Goal: Find specific page/section: Find specific page/section

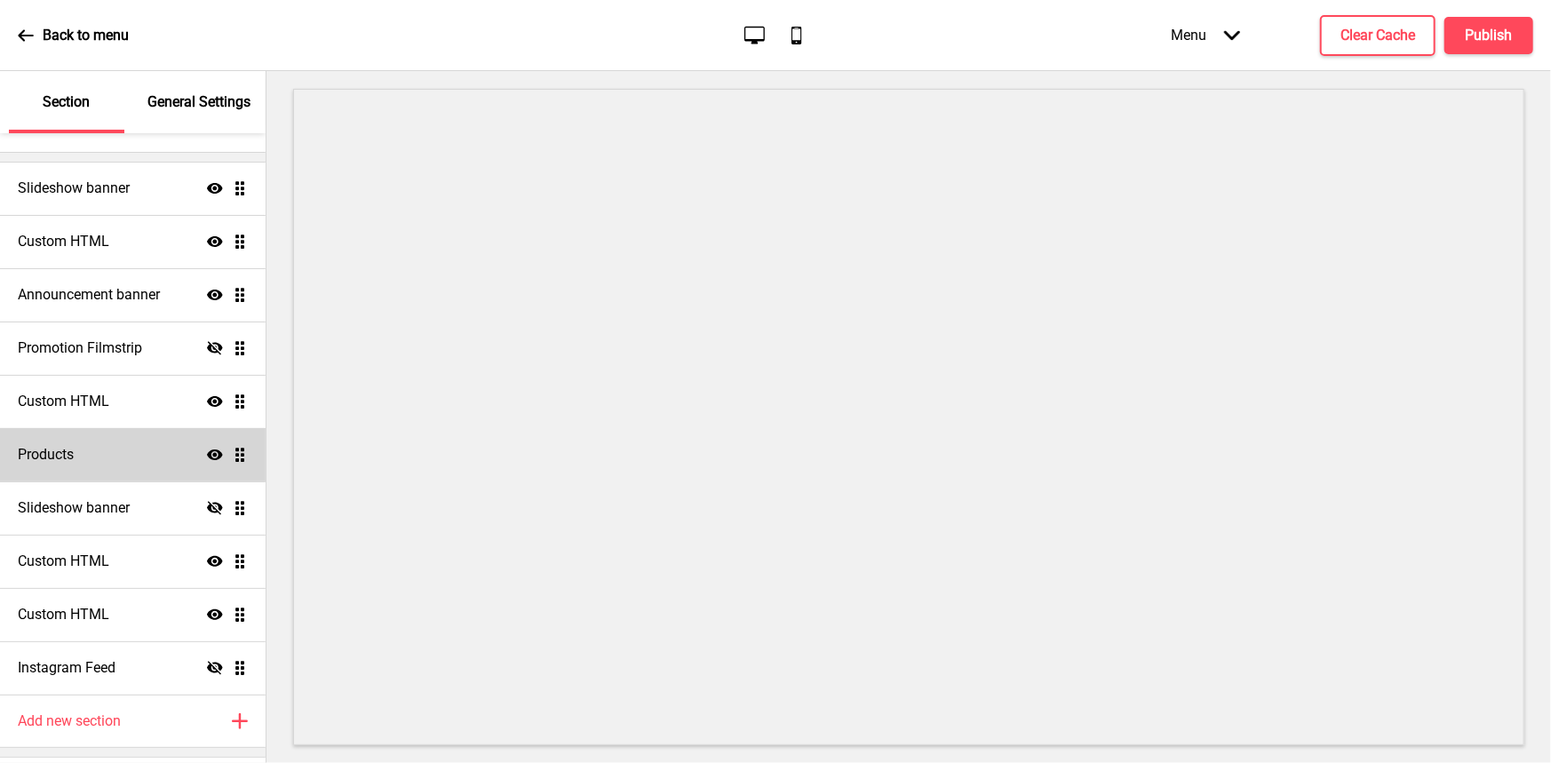
scroll to position [98, 0]
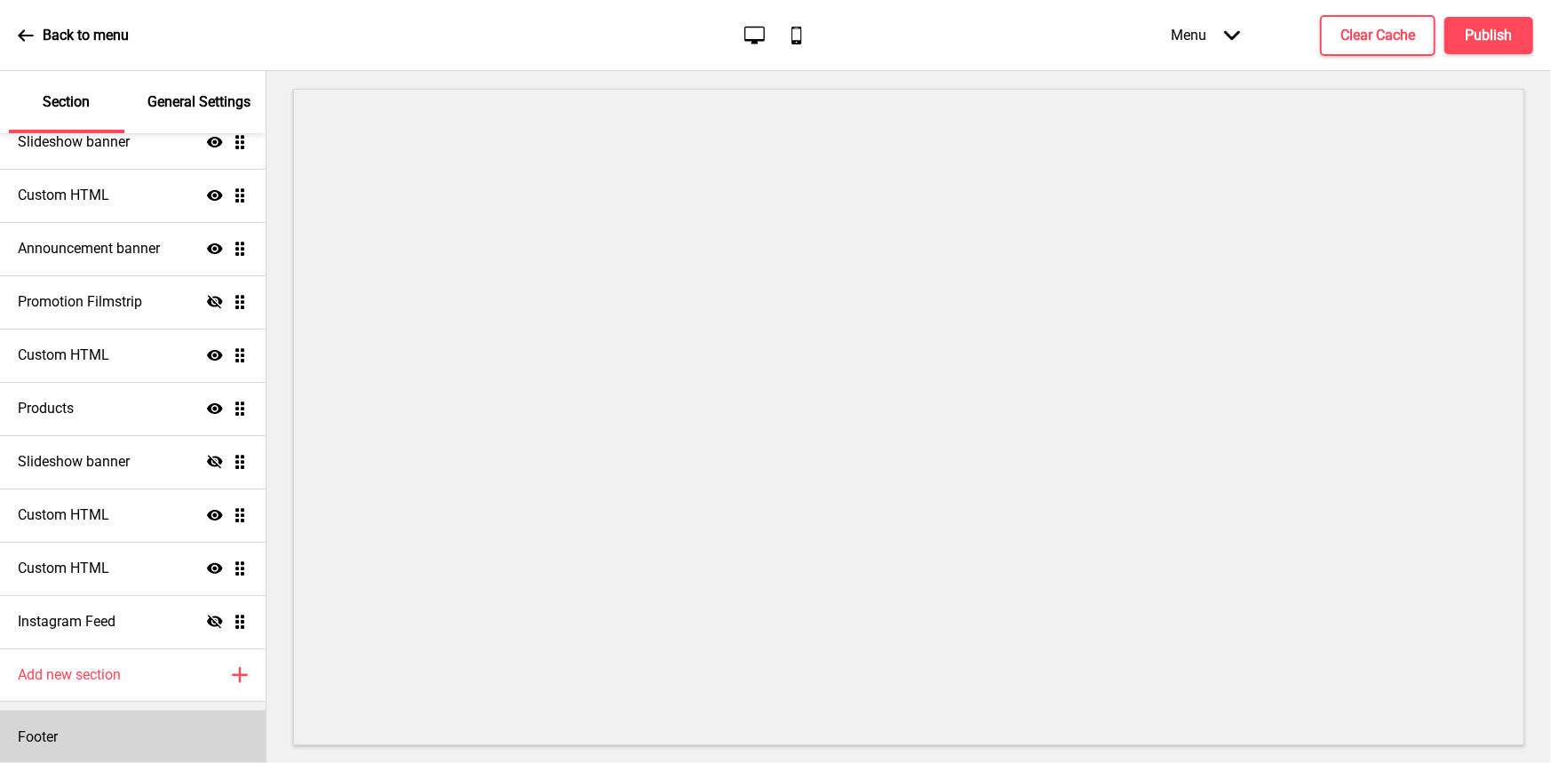
click at [28, 739] on h4 "Footer" at bounding box center [38, 738] width 40 height 20
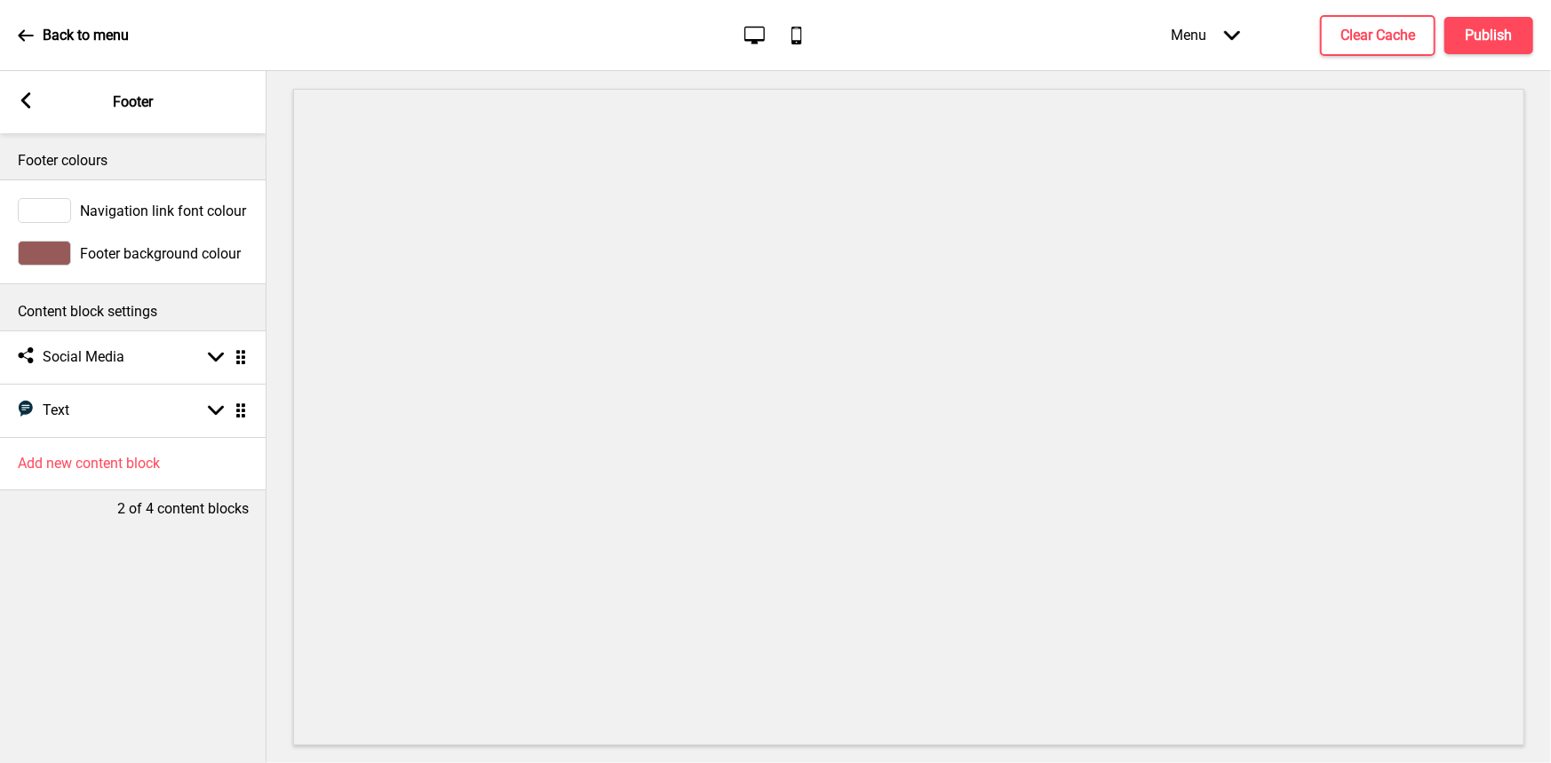
click at [28, 99] on rect at bounding box center [26, 100] width 16 height 16
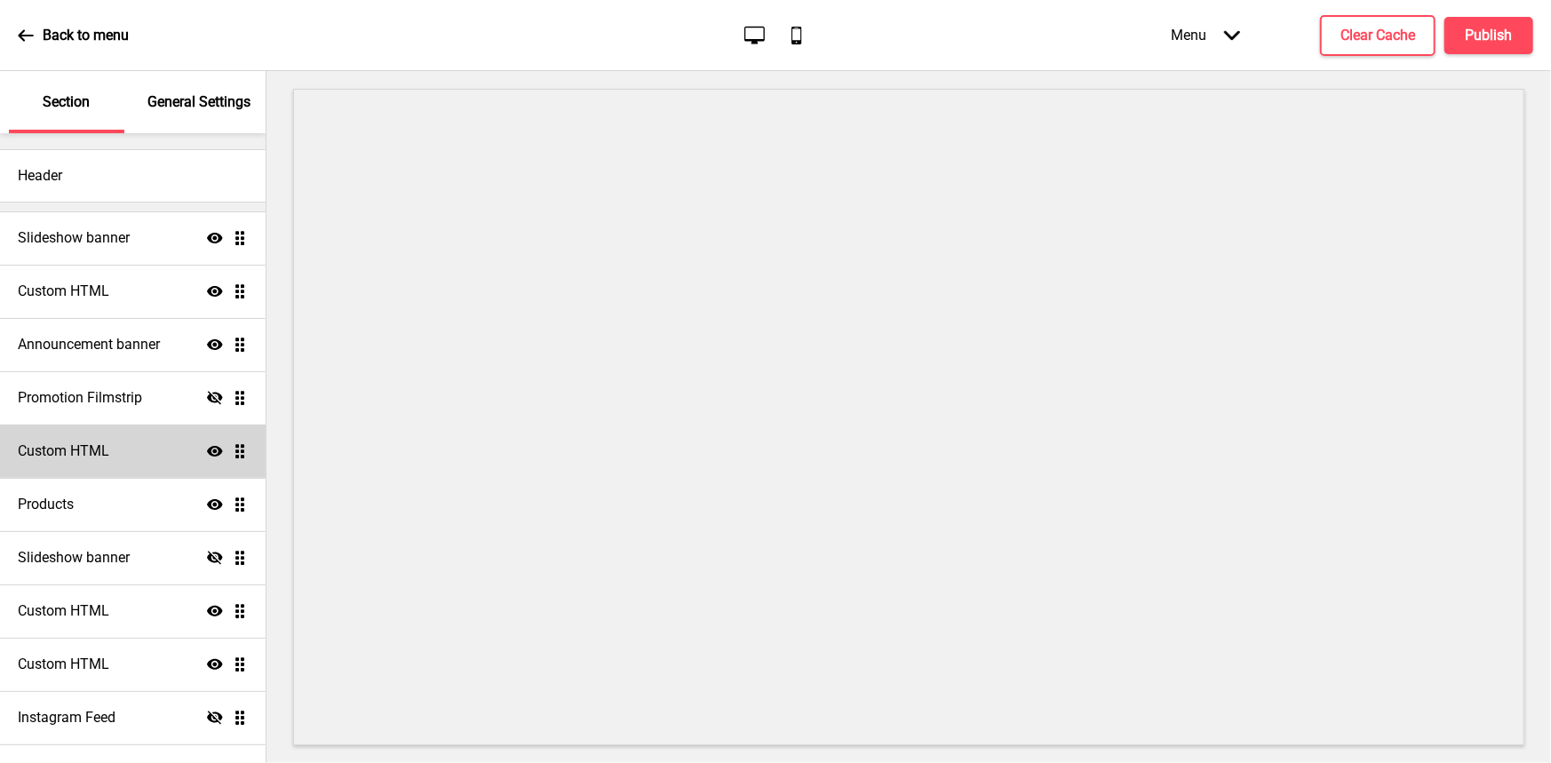
scroll to position [0, 0]
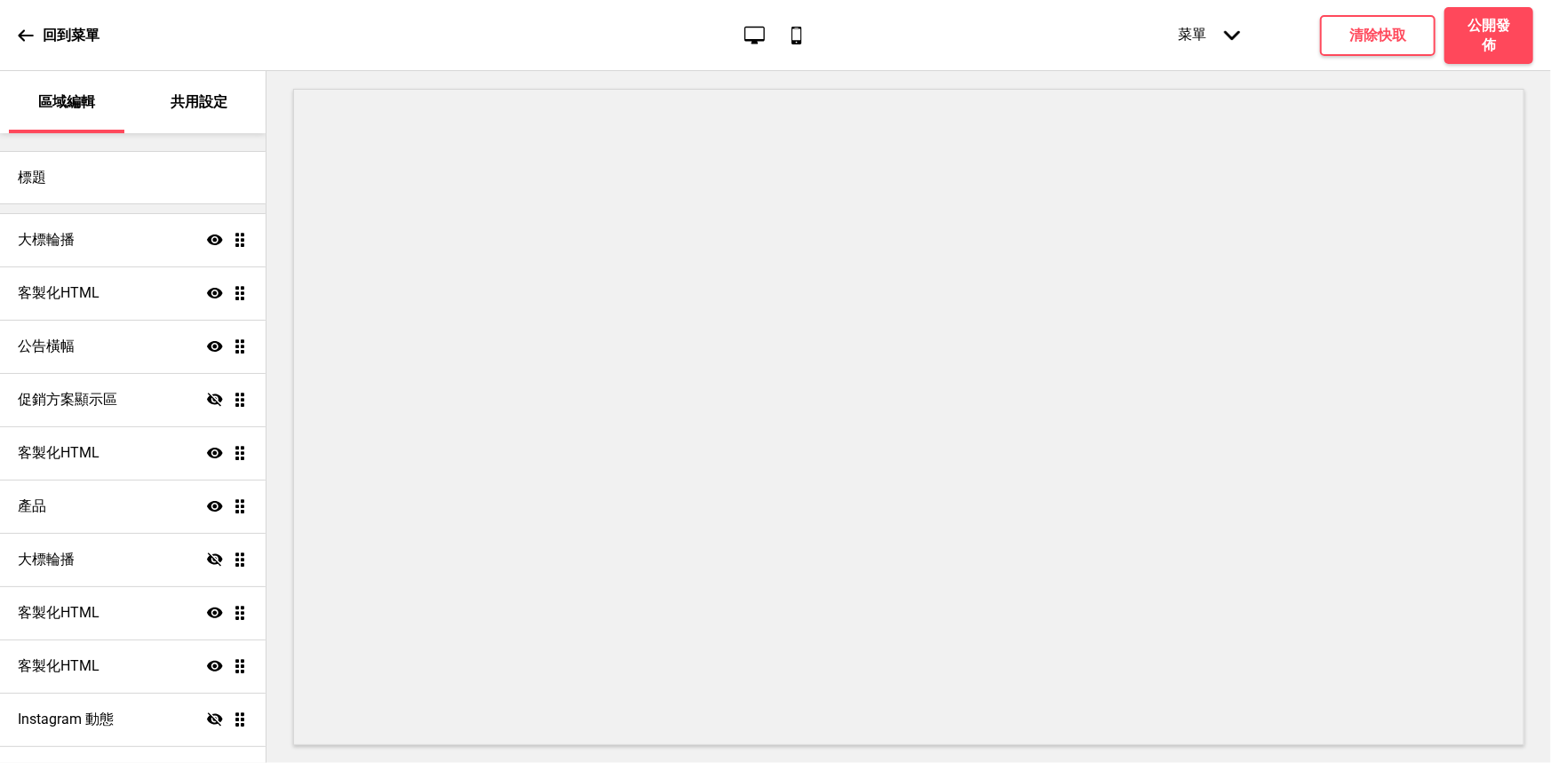
click at [1199, 29] on div "菜單 箭頭down" at bounding box center [1209, 35] width 98 height 54
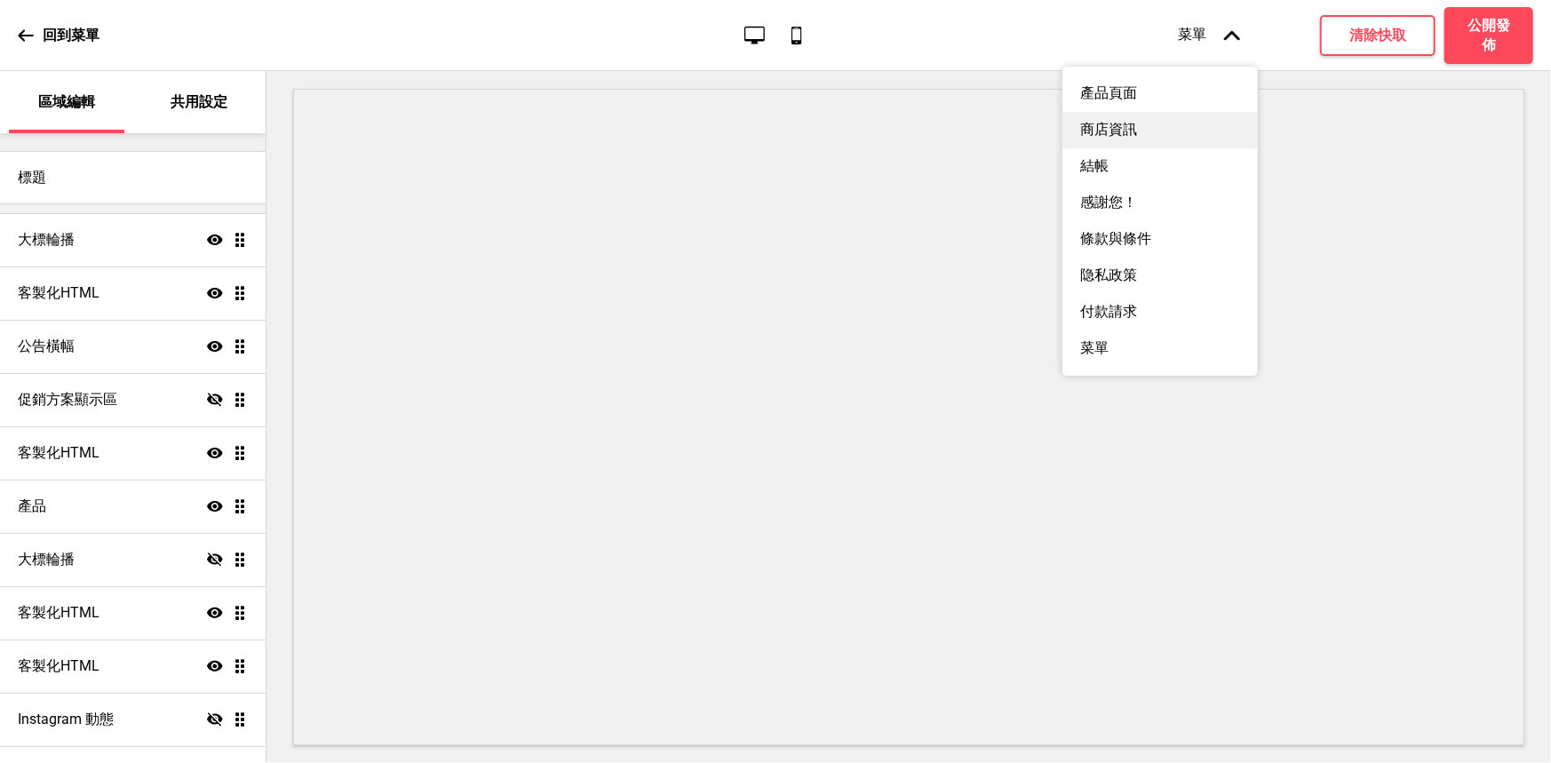
click at [1135, 146] on div "商店資訊" at bounding box center [1160, 130] width 195 height 36
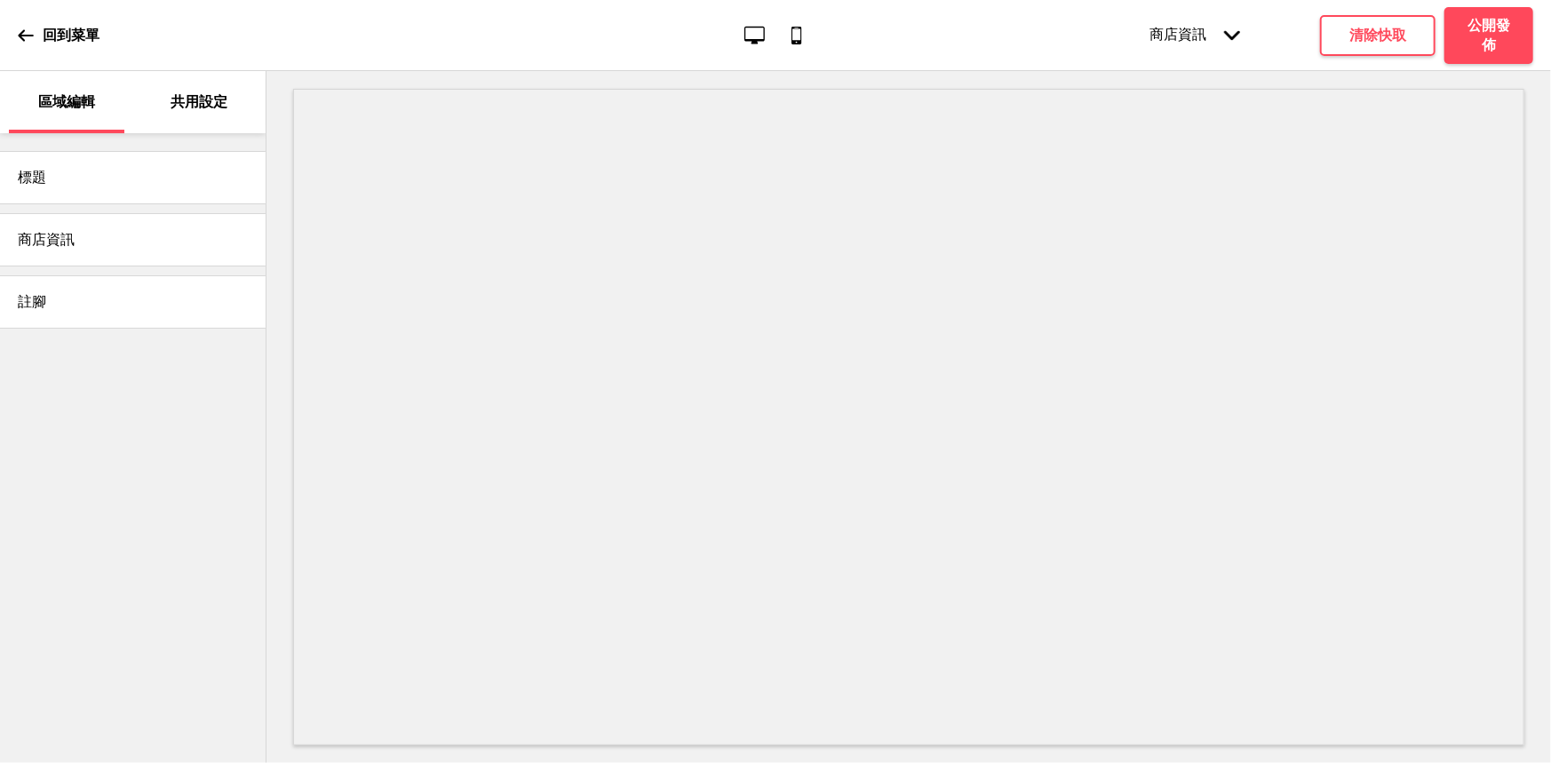
click at [222, 234] on div "商店資訊" at bounding box center [133, 239] width 266 height 53
